Goal: Find specific page/section: Find specific page/section

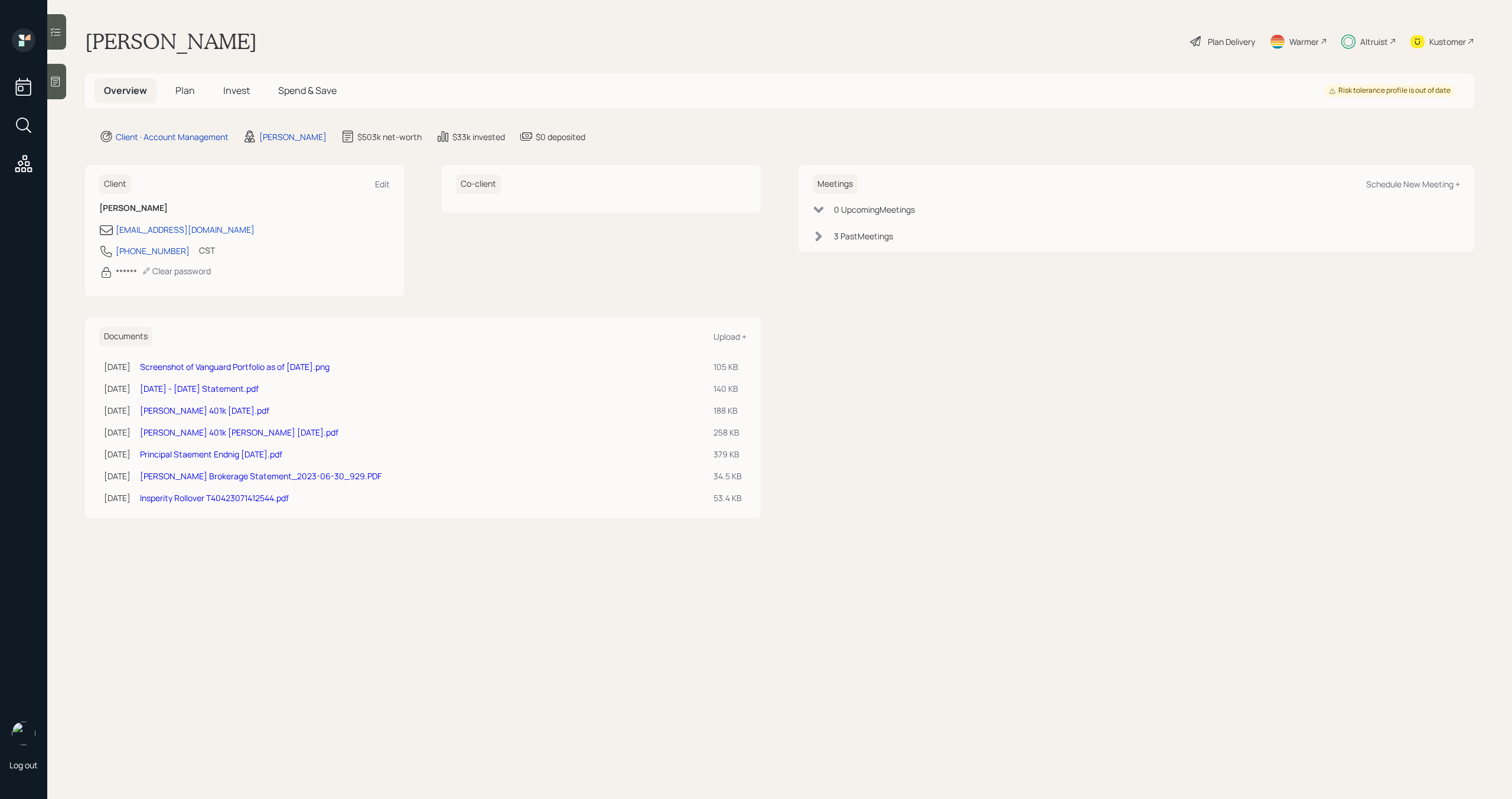
click at [1374, 46] on div "Altruist" at bounding box center [1374, 41] width 28 height 12
